Goal: Information Seeking & Learning: Learn about a topic

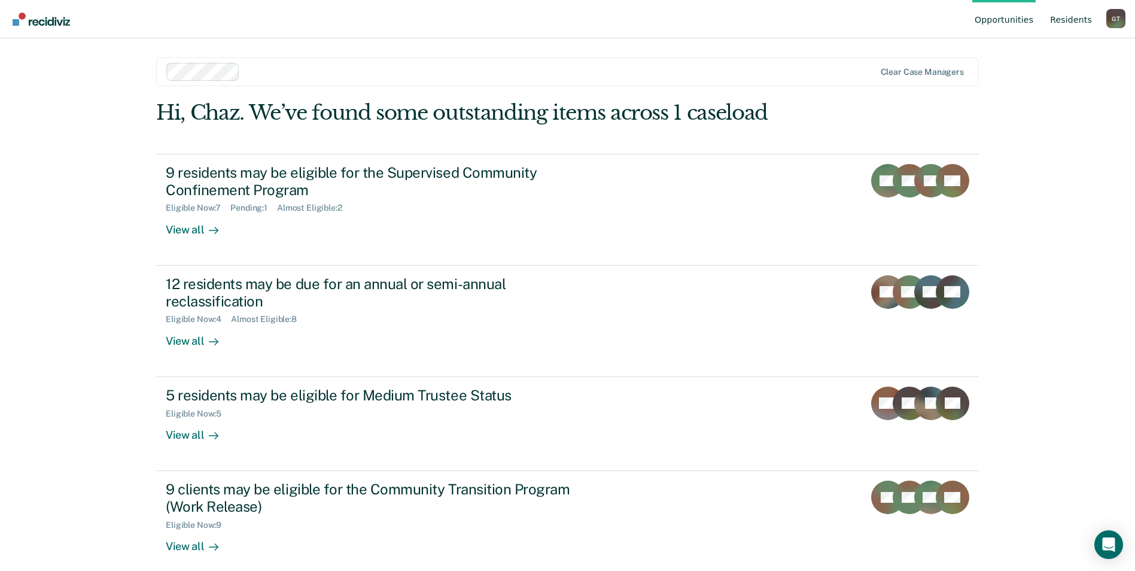
click at [1074, 21] on link "Resident s" at bounding box center [1071, 19] width 47 height 38
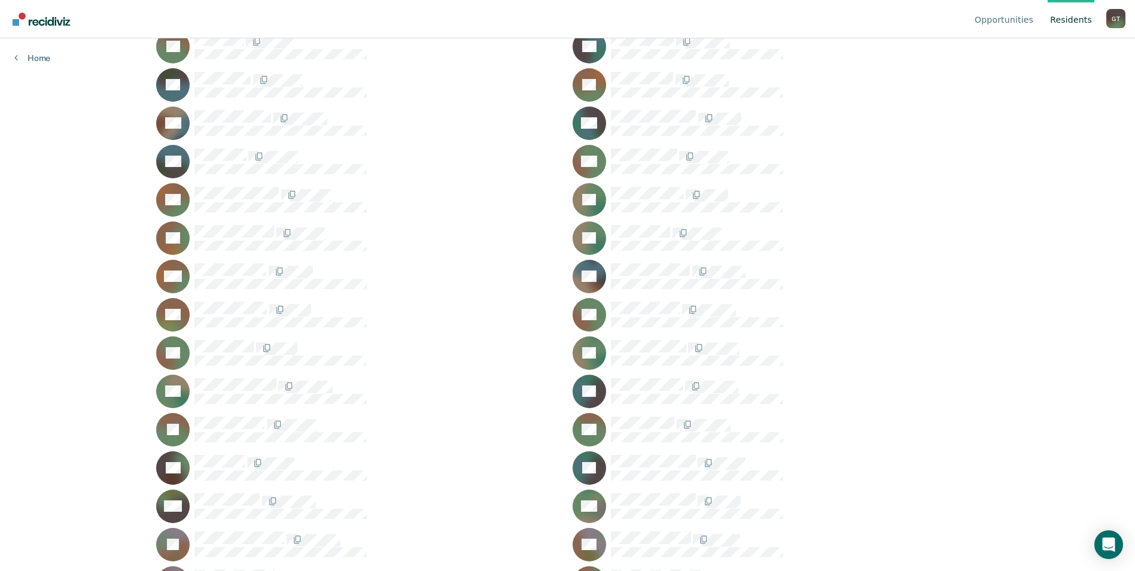
scroll to position [539, 0]
